Goal: Navigation & Orientation: Find specific page/section

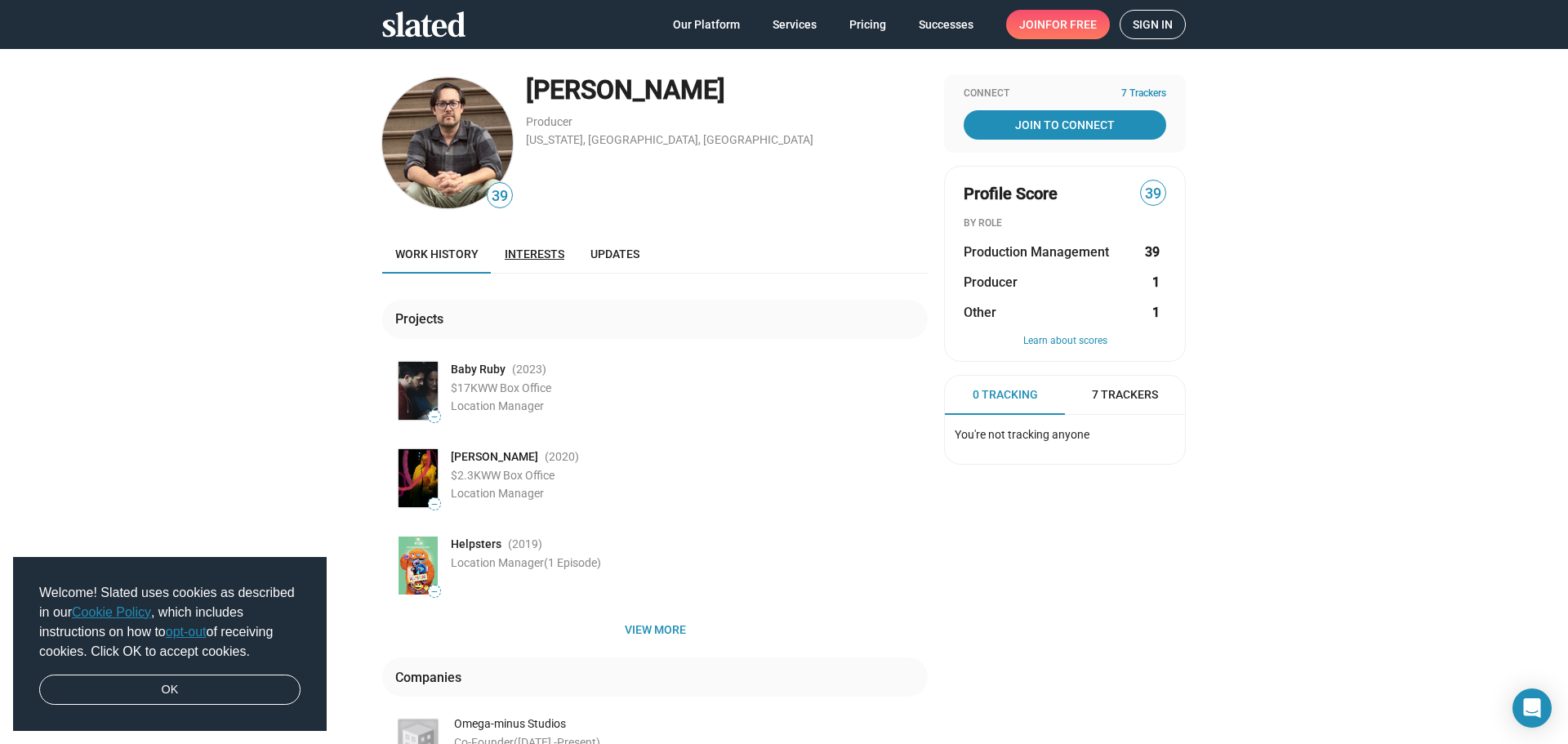
click at [516, 250] on span "Interests" at bounding box center [534, 253] width 59 height 13
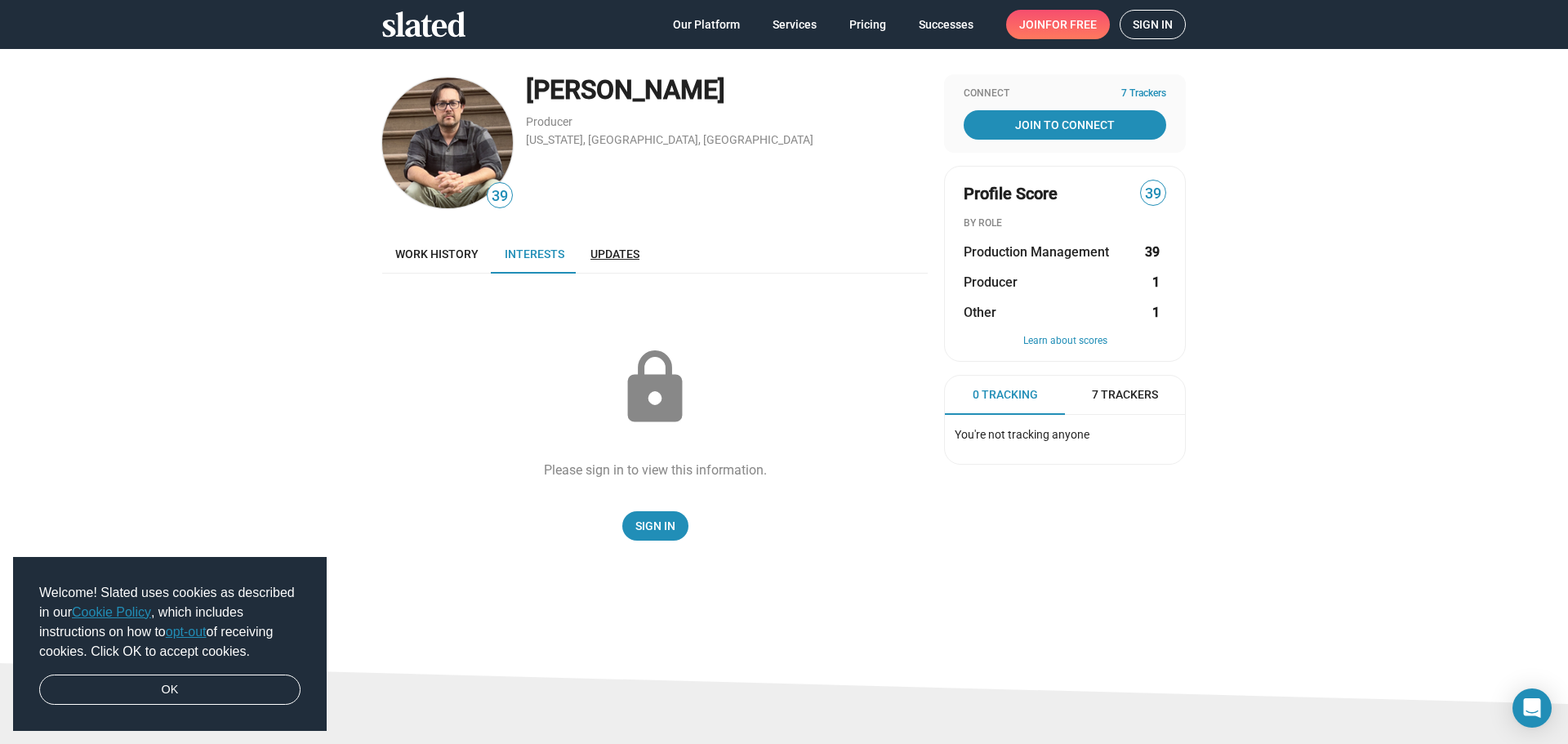
click at [607, 248] on span "Updates" at bounding box center [615, 253] width 49 height 13
